Goal: Task Accomplishment & Management: Manage account settings

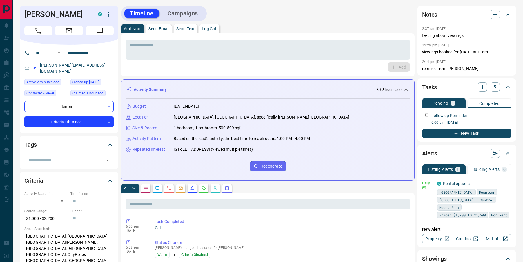
scroll to position [70, 0]
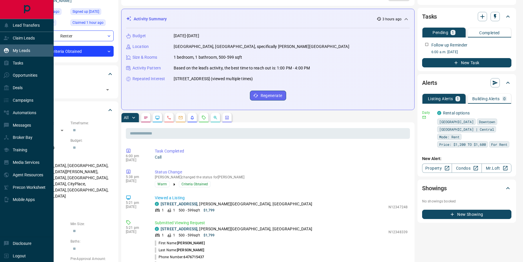
click at [16, 50] on p "My Leads" at bounding box center [21, 50] width 17 height 5
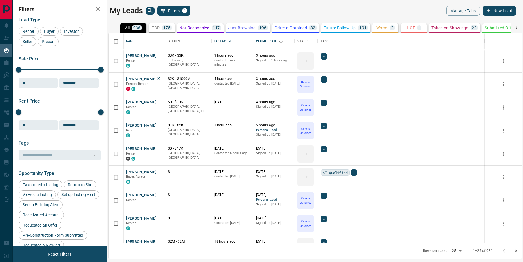
scroll to position [210, 414]
click at [135, 102] on button "[PERSON_NAME]" at bounding box center [141, 102] width 30 height 6
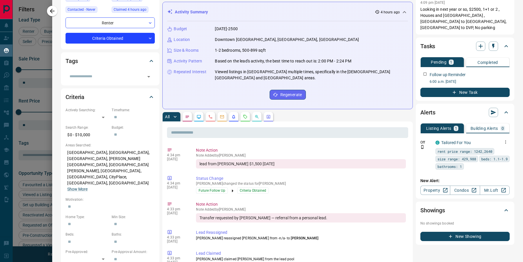
scroll to position [79, 0]
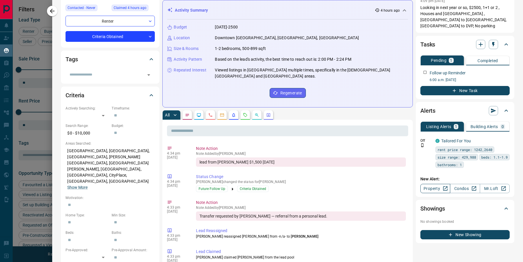
click at [432, 184] on link "Property" at bounding box center [436, 188] width 30 height 9
click at [464, 184] on link "Condos" at bounding box center [465, 188] width 30 height 9
click at [50, 16] on div at bounding box center [261, 131] width 523 height 262
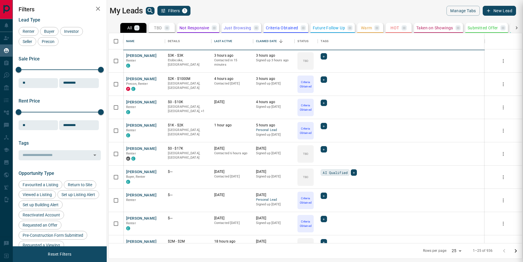
click at [6, 64] on icon at bounding box center [6, 63] width 6 height 6
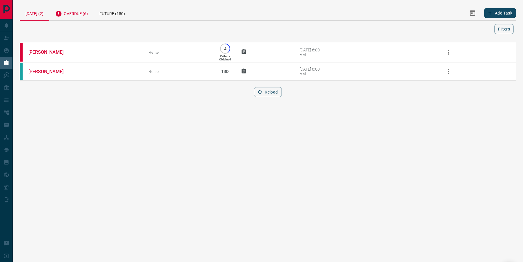
click at [78, 14] on div "Overdue (6)" at bounding box center [71, 13] width 44 height 14
